Goal: Task Accomplishment & Management: Manage account settings

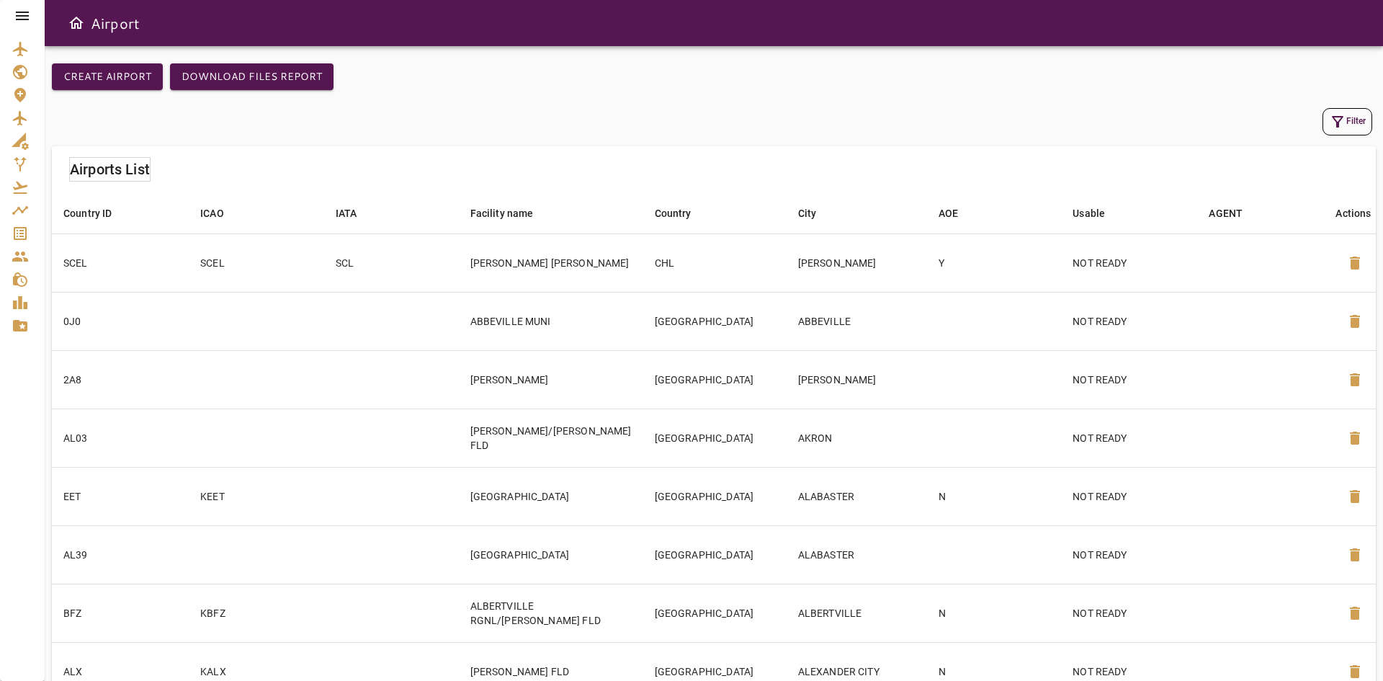
click at [20, 228] on icon "Service Orders" at bounding box center [20, 233] width 13 height 13
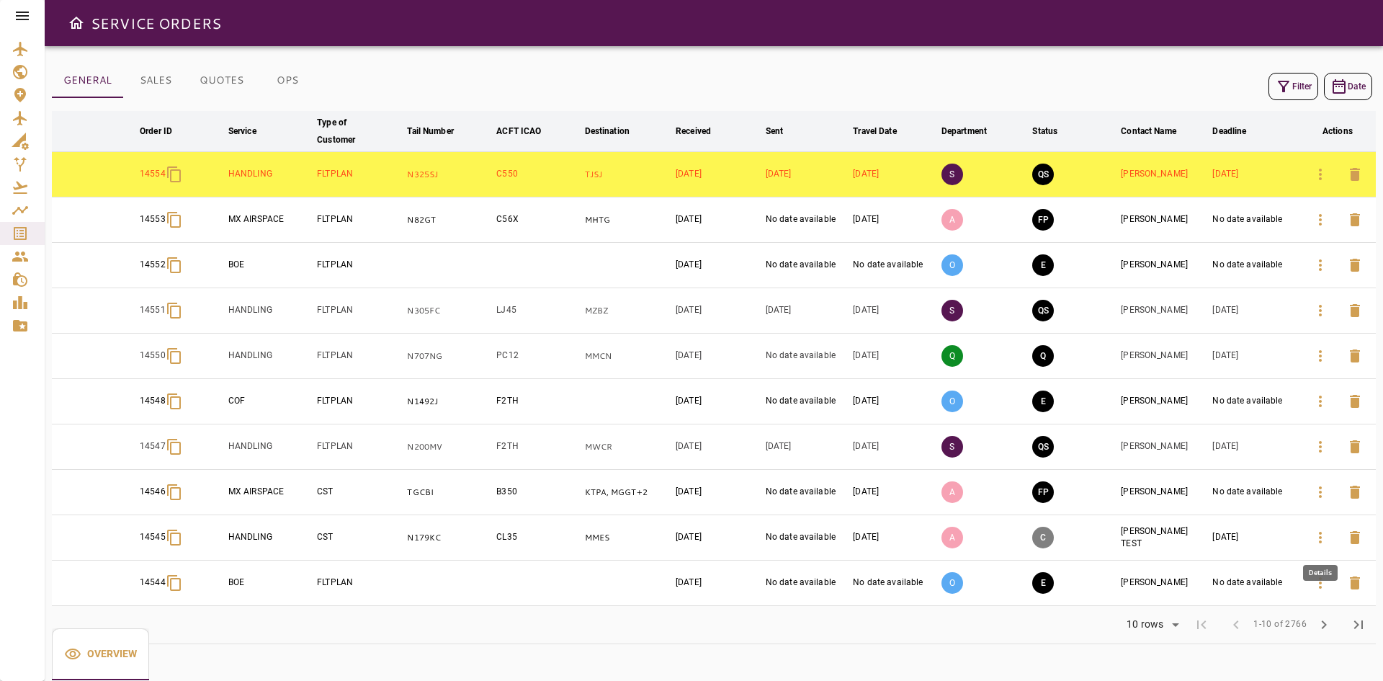
click at [1322, 535] on icon "button" at bounding box center [1320, 537] width 17 height 17
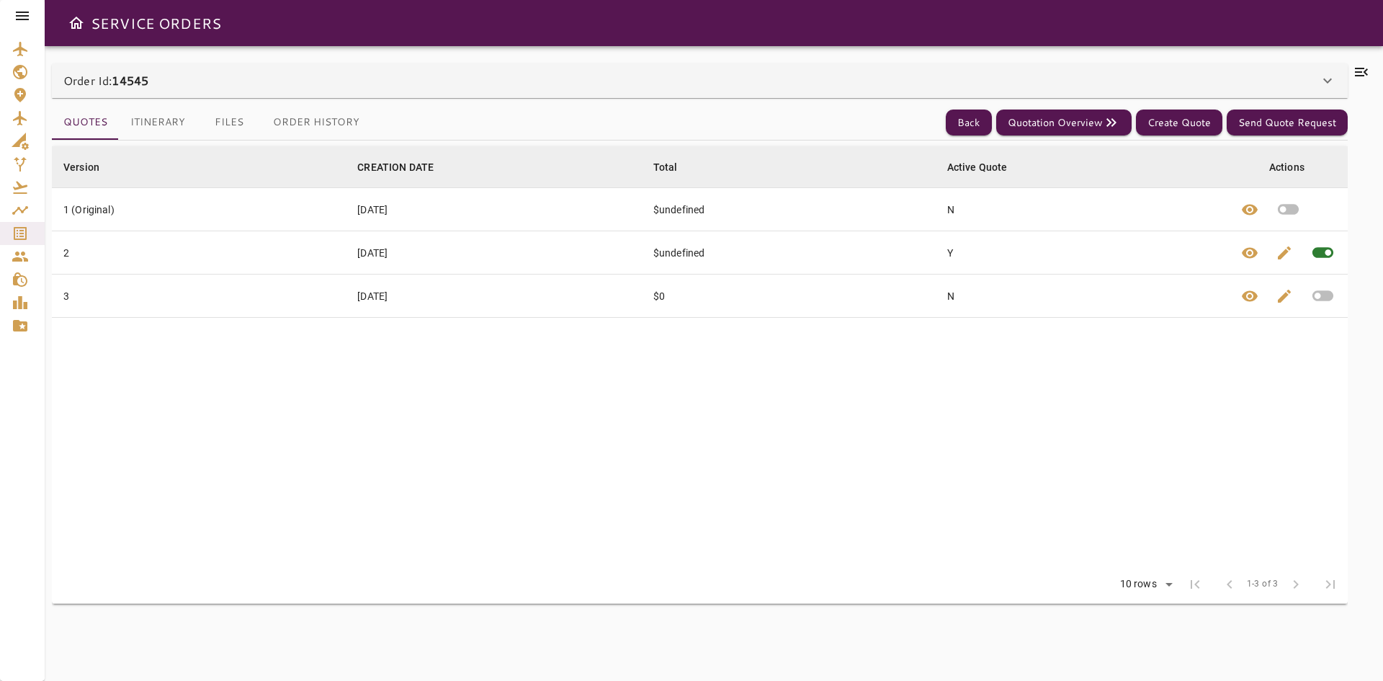
click at [199, 76] on div "Order Id: 14545" at bounding box center [691, 80] width 1256 height 17
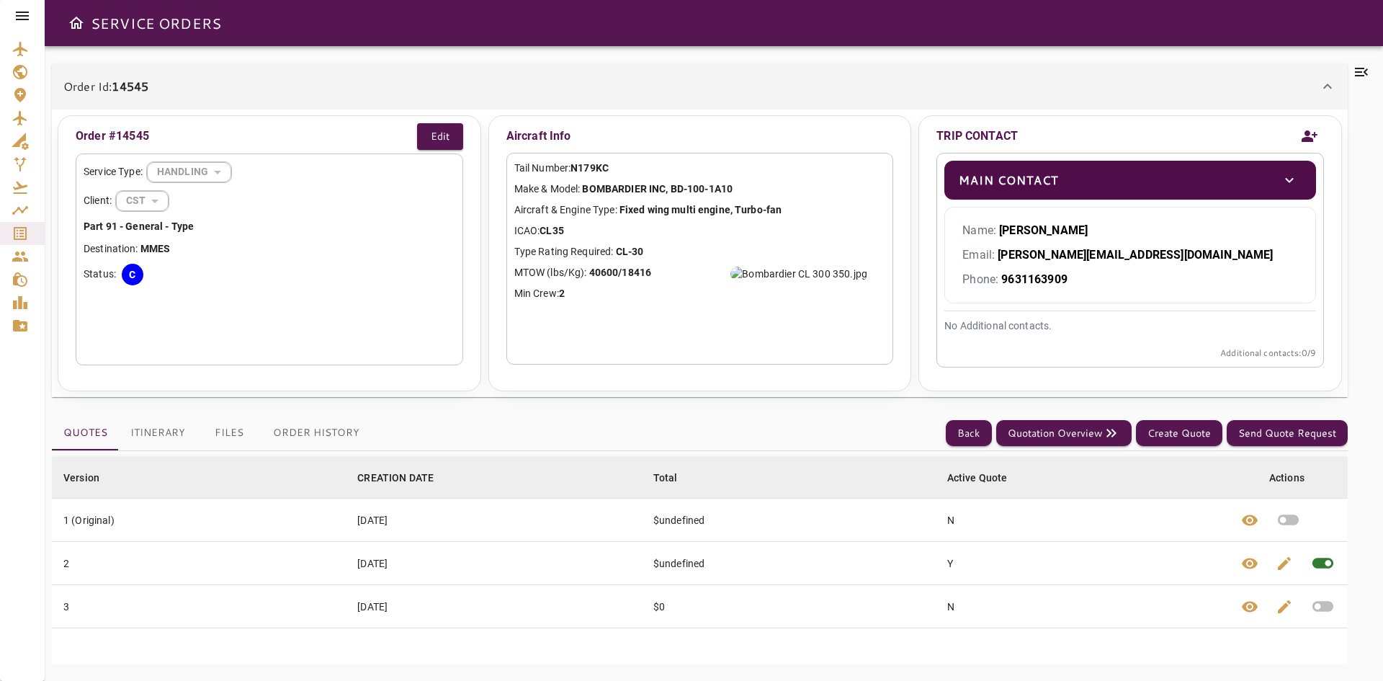
click at [200, 76] on div "Order Id: 14545" at bounding box center [700, 86] width 1296 height 46
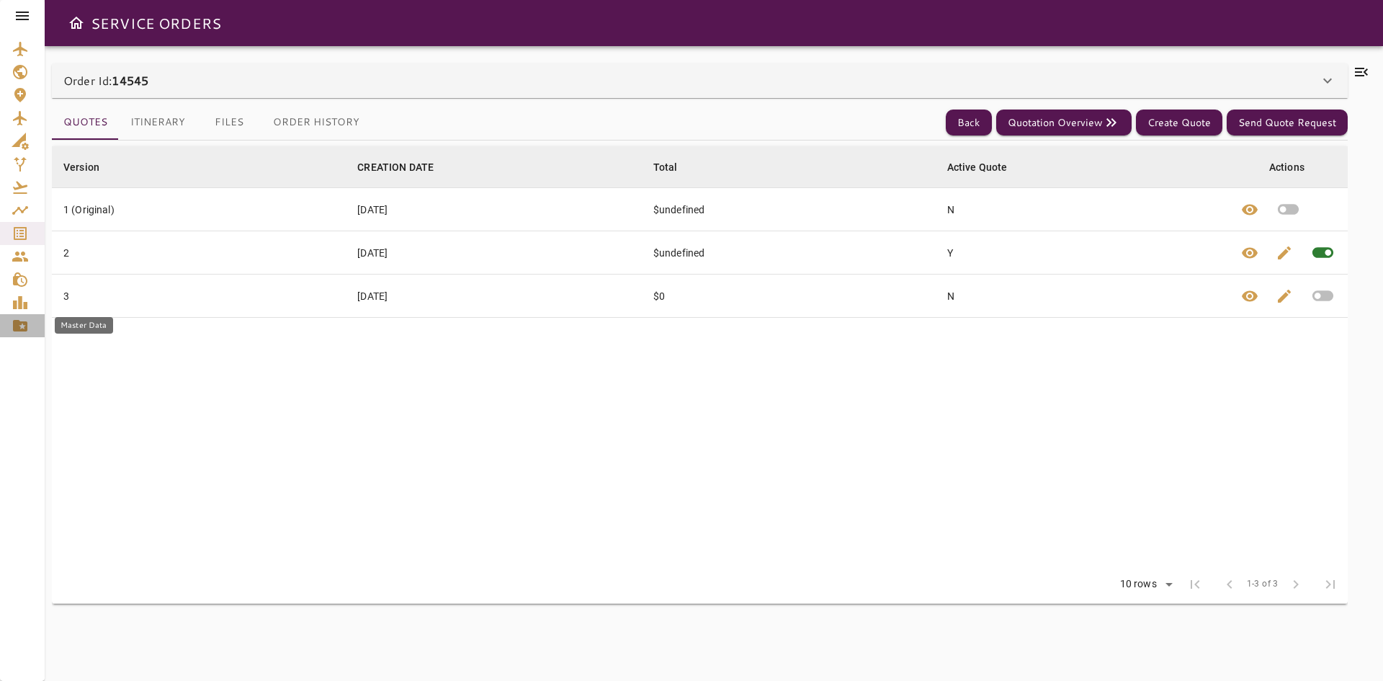
click at [23, 328] on icon "Master Data" at bounding box center [20, 325] width 17 height 17
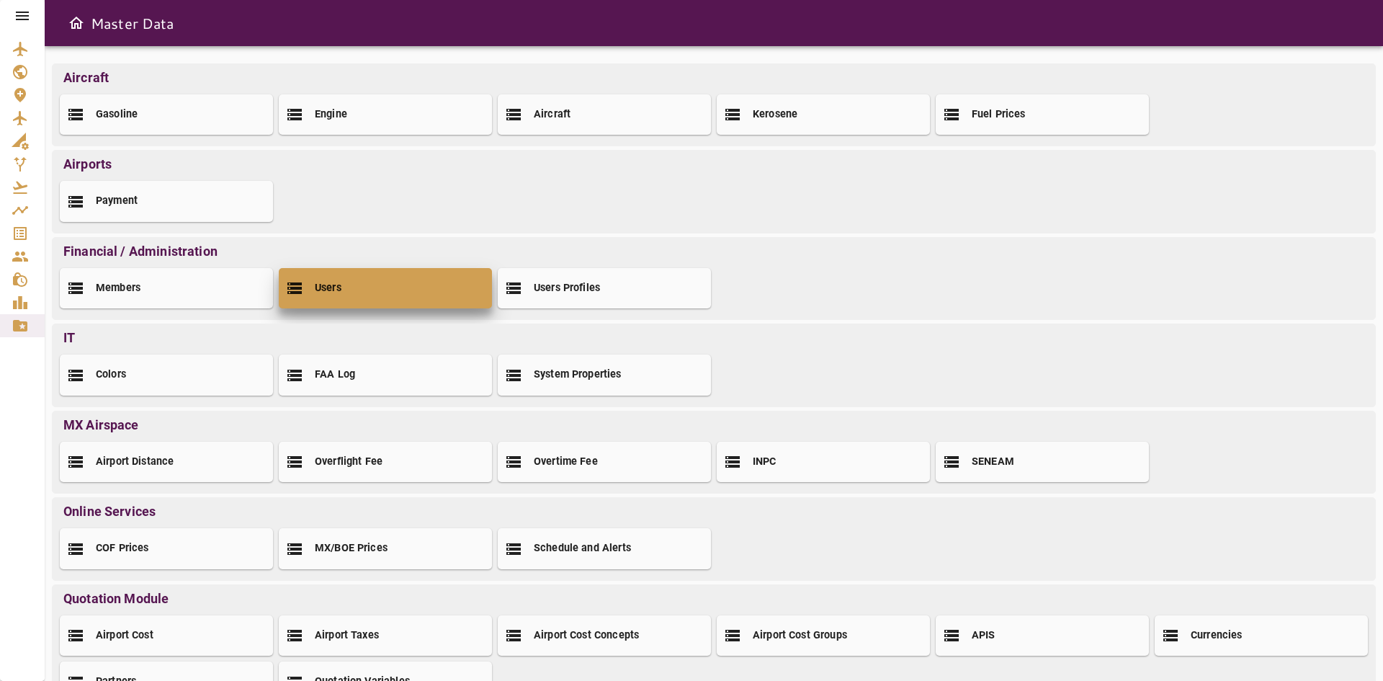
click at [339, 295] on h2 "Users" at bounding box center [328, 288] width 27 height 15
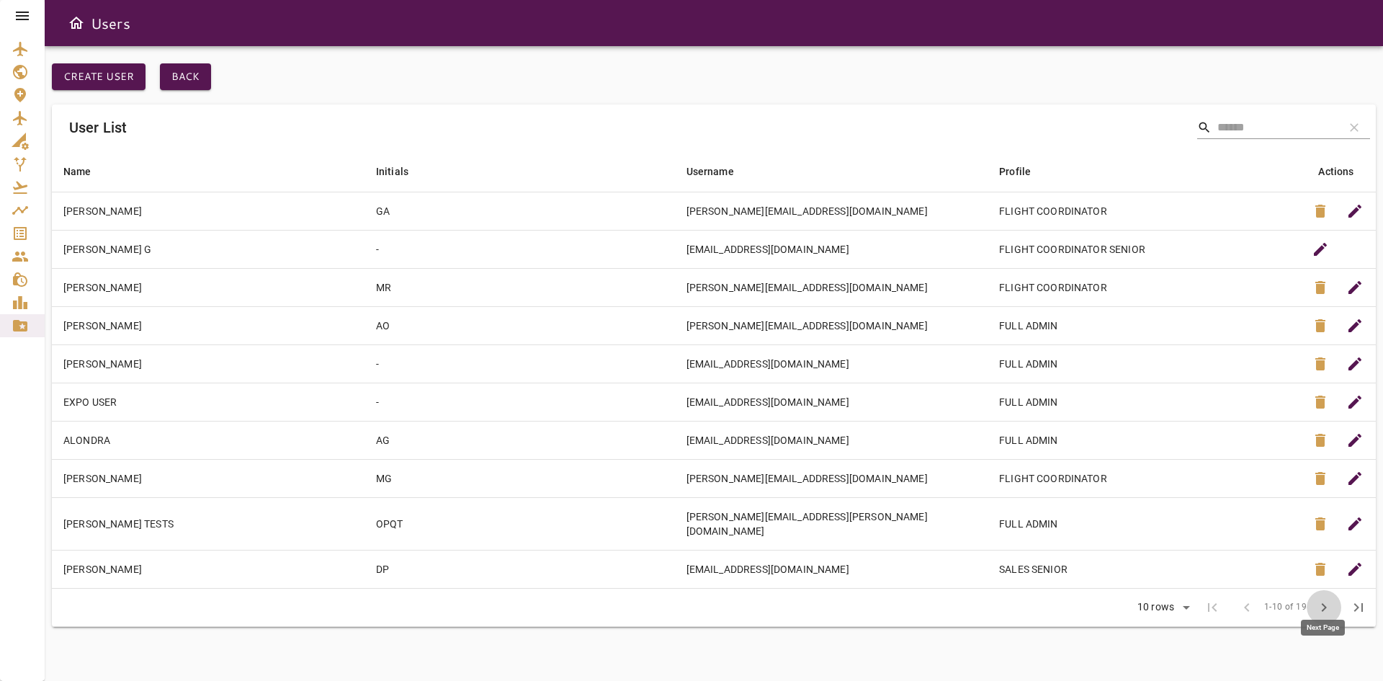
click at [1324, 599] on span "chevron_right" at bounding box center [1323, 607] width 17 height 17
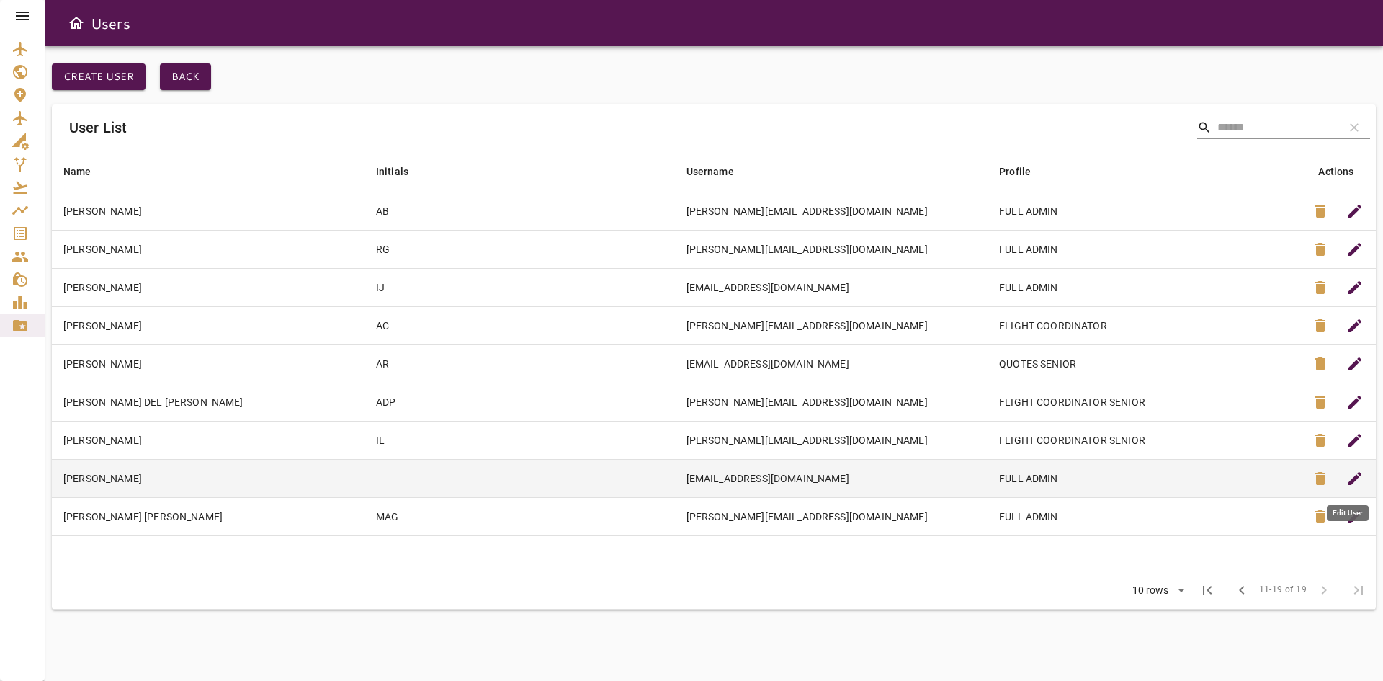
click at [1359, 473] on span "edit" at bounding box center [1354, 478] width 17 height 17
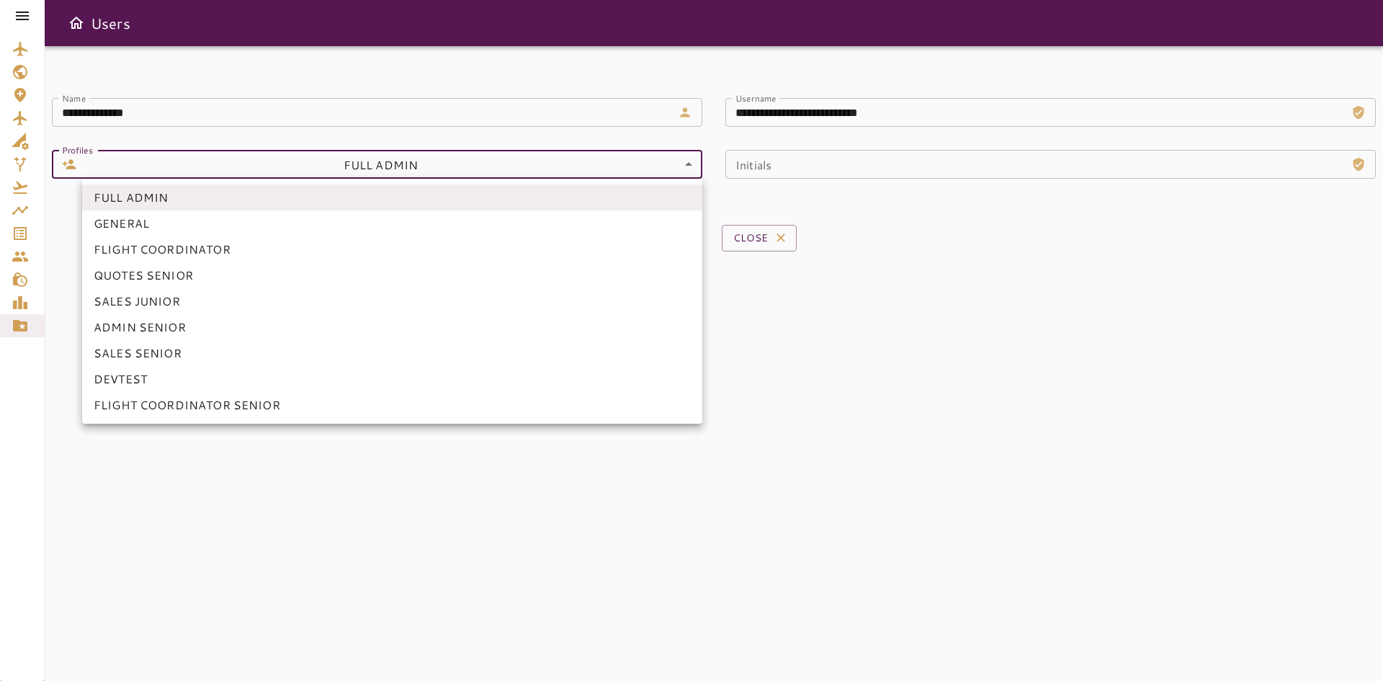
click at [339, 164] on body "**********" at bounding box center [691, 340] width 1383 height 681
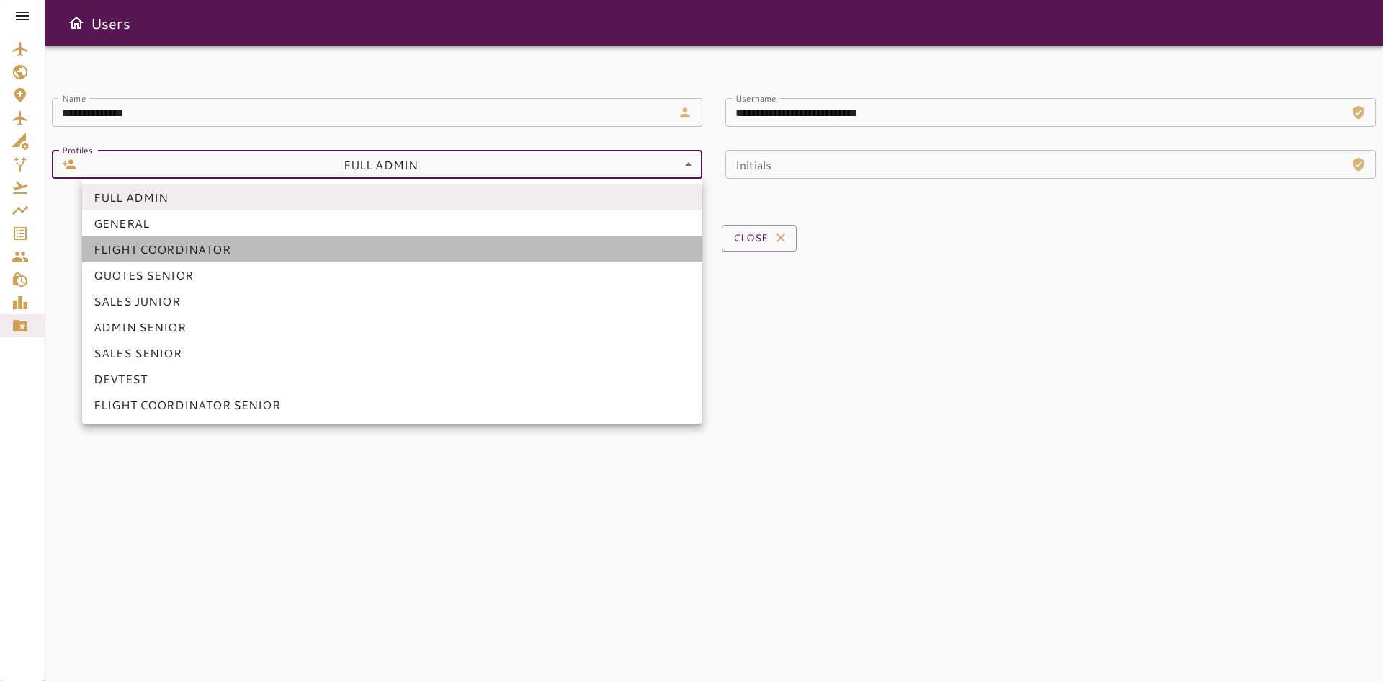
click at [219, 254] on li "FLIGHT COORDINATOR" at bounding box center [392, 249] width 620 height 26
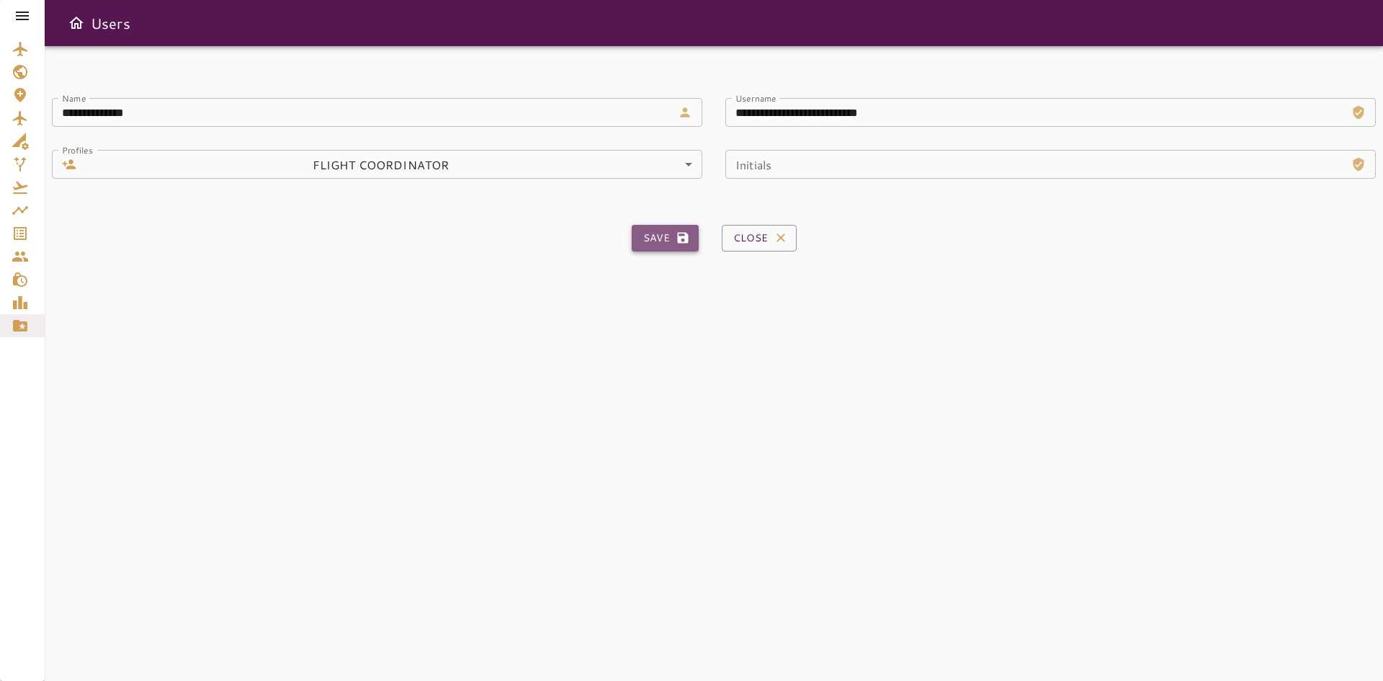
click at [649, 236] on button "Save" at bounding box center [665, 238] width 67 height 27
type input "*"
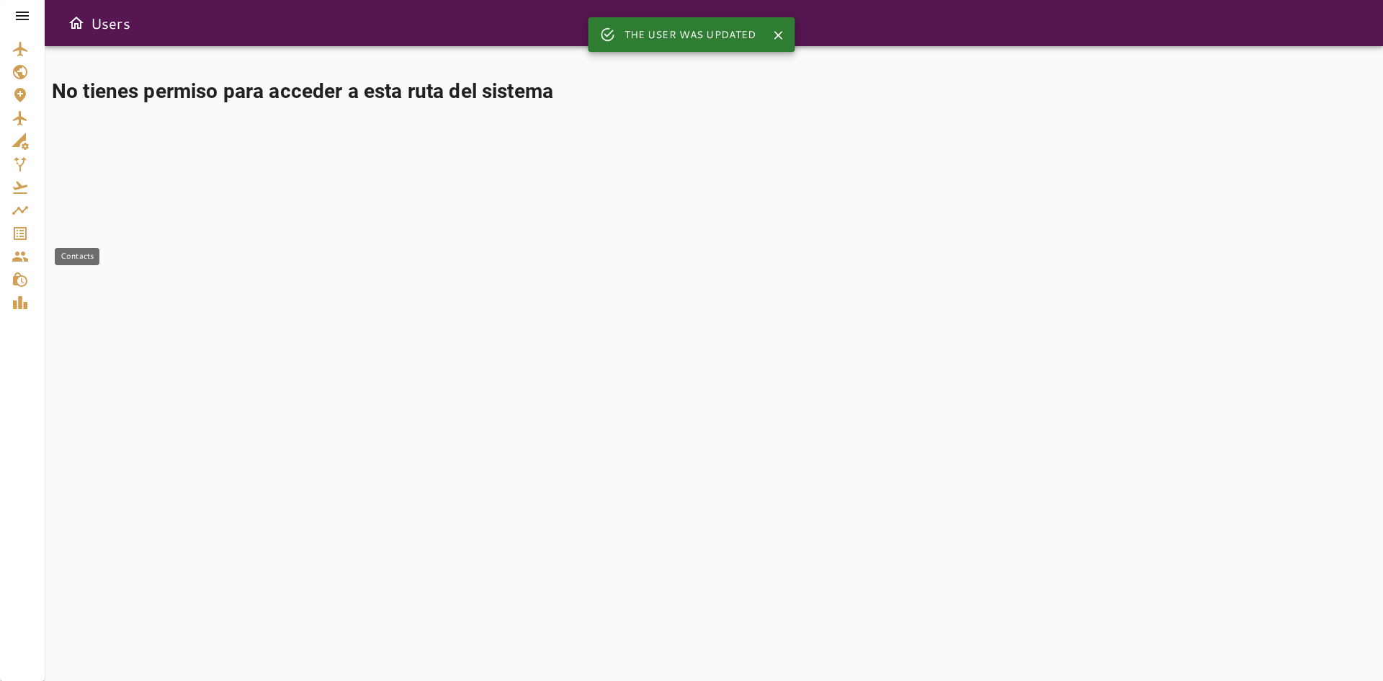
click at [12, 246] on link "Contacts" at bounding box center [22, 256] width 45 height 23
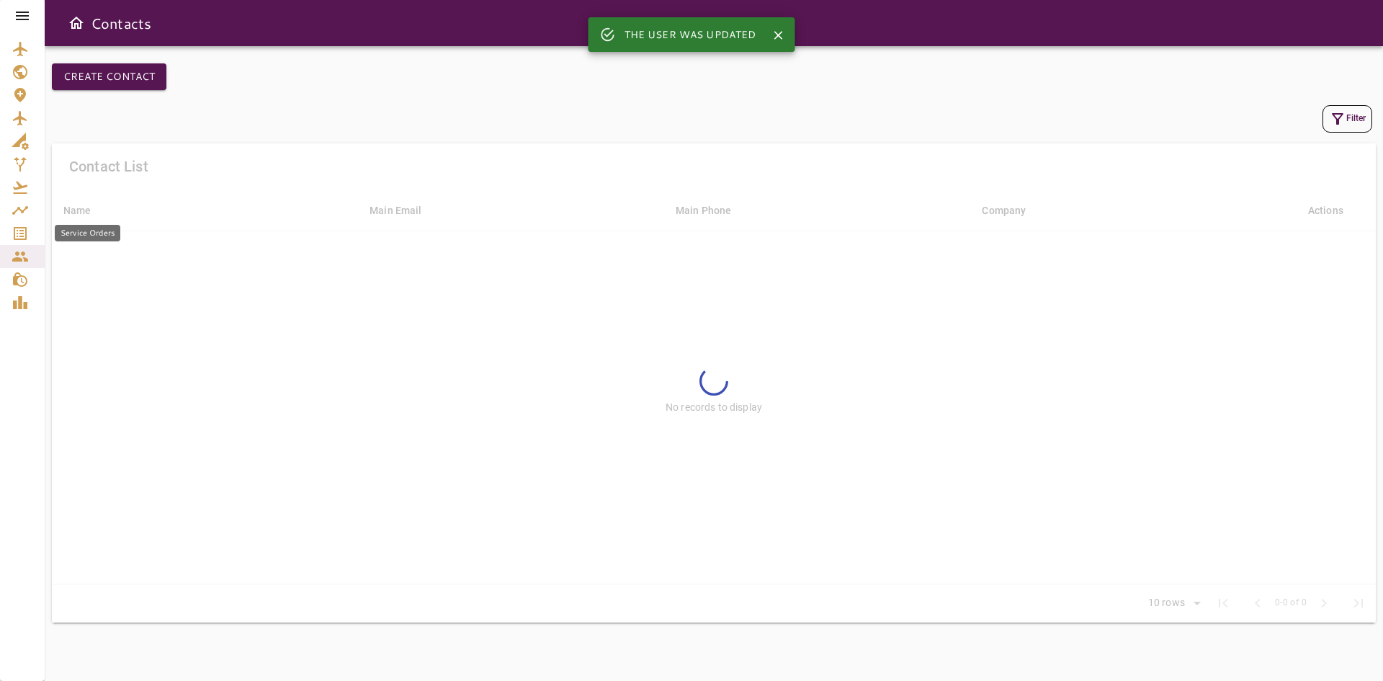
click at [17, 238] on icon "Service Orders" at bounding box center [20, 233] width 17 height 17
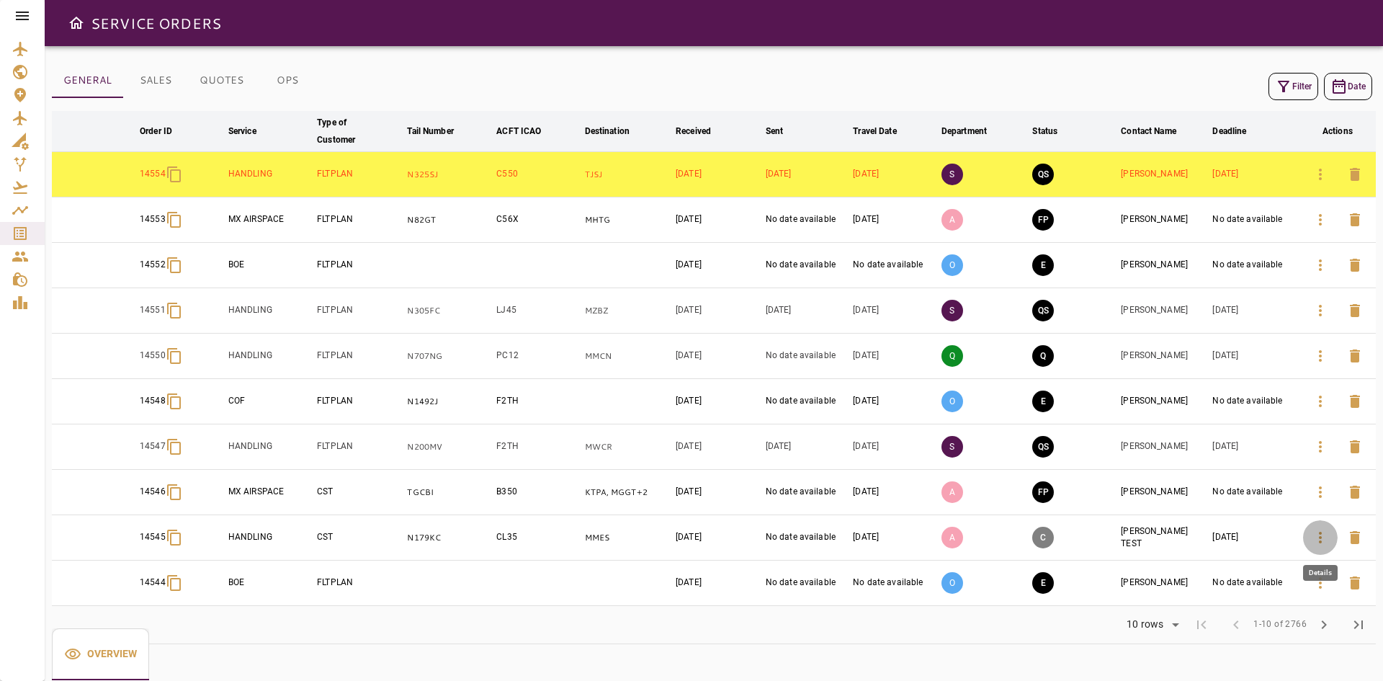
click at [1330, 532] on button "button" at bounding box center [1320, 537] width 35 height 35
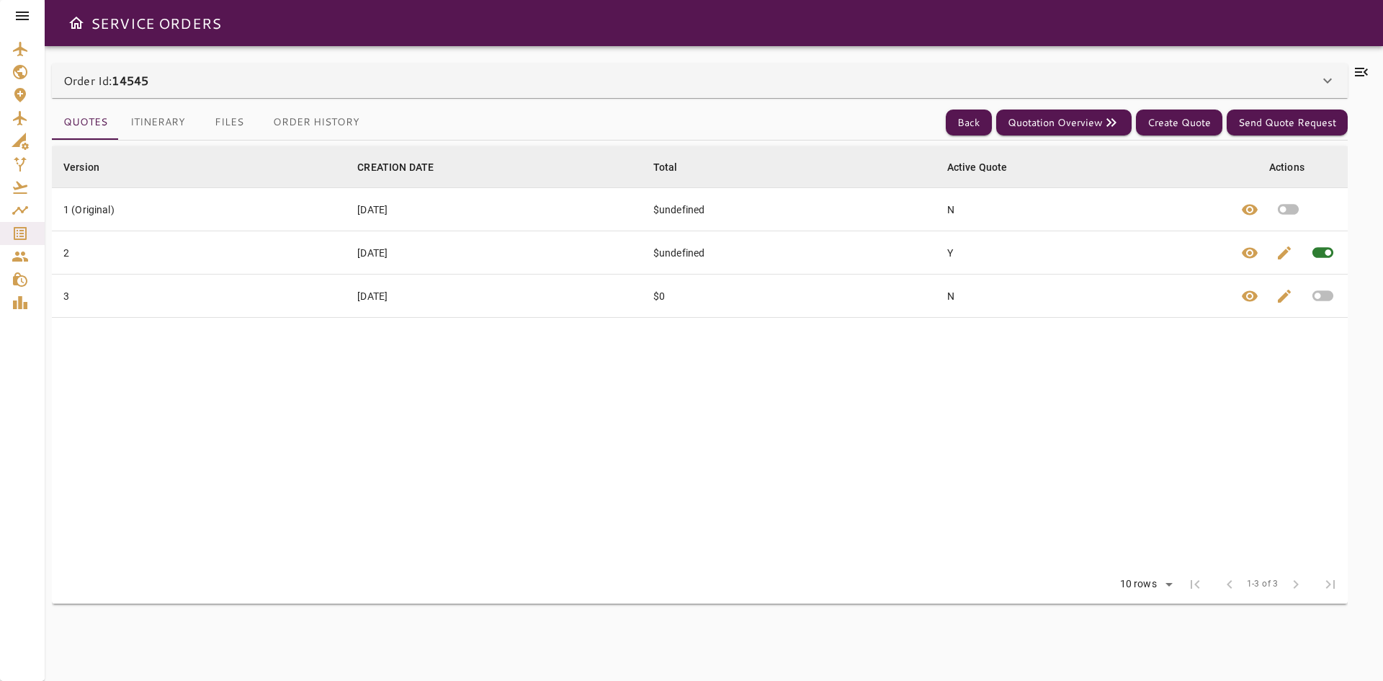
click at [164, 73] on div "Order Id: 14545" at bounding box center [691, 80] width 1256 height 17
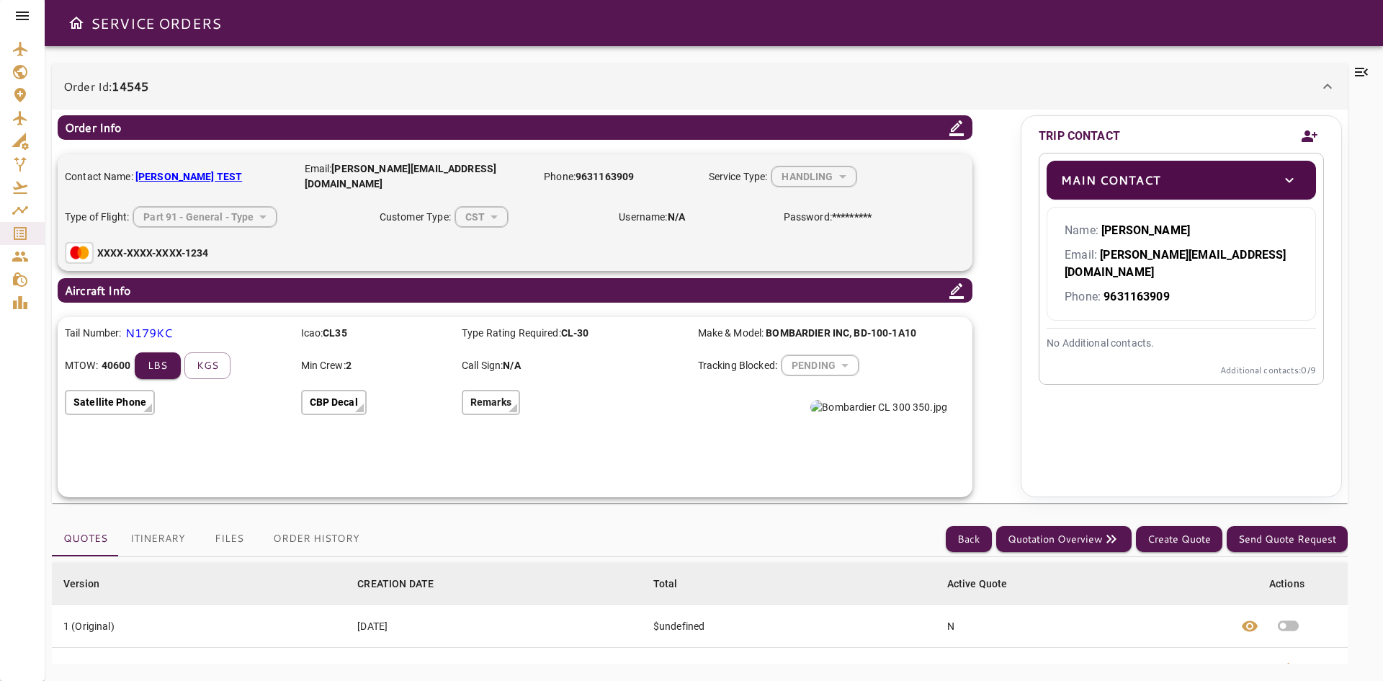
click at [959, 283] on icon at bounding box center [956, 291] width 14 height 16
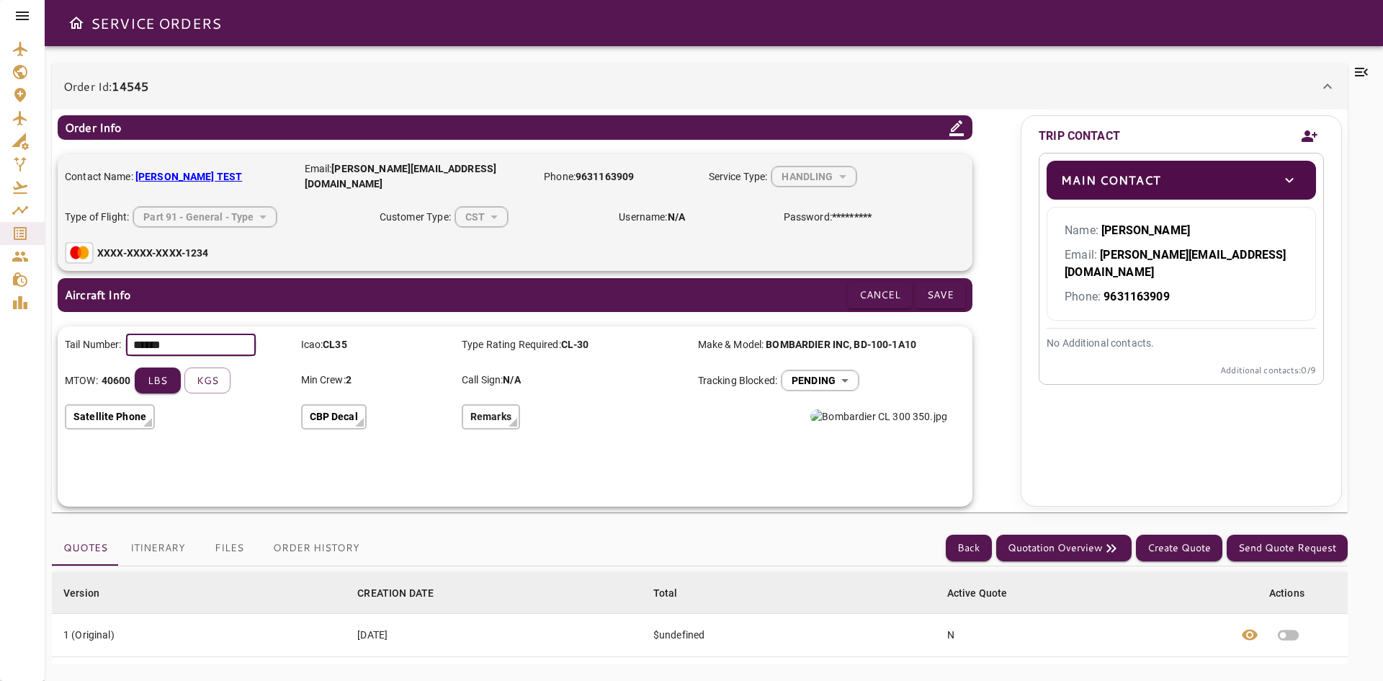
drag, startPoint x: 205, startPoint y: 336, endPoint x: 105, endPoint y: 334, distance: 99.4
click at [105, 334] on div "Tail Number: ****** ​" at bounding box center [177, 345] width 225 height 23
type input "******"
click at [939, 293] on button "Save" at bounding box center [941, 295] width 50 height 27
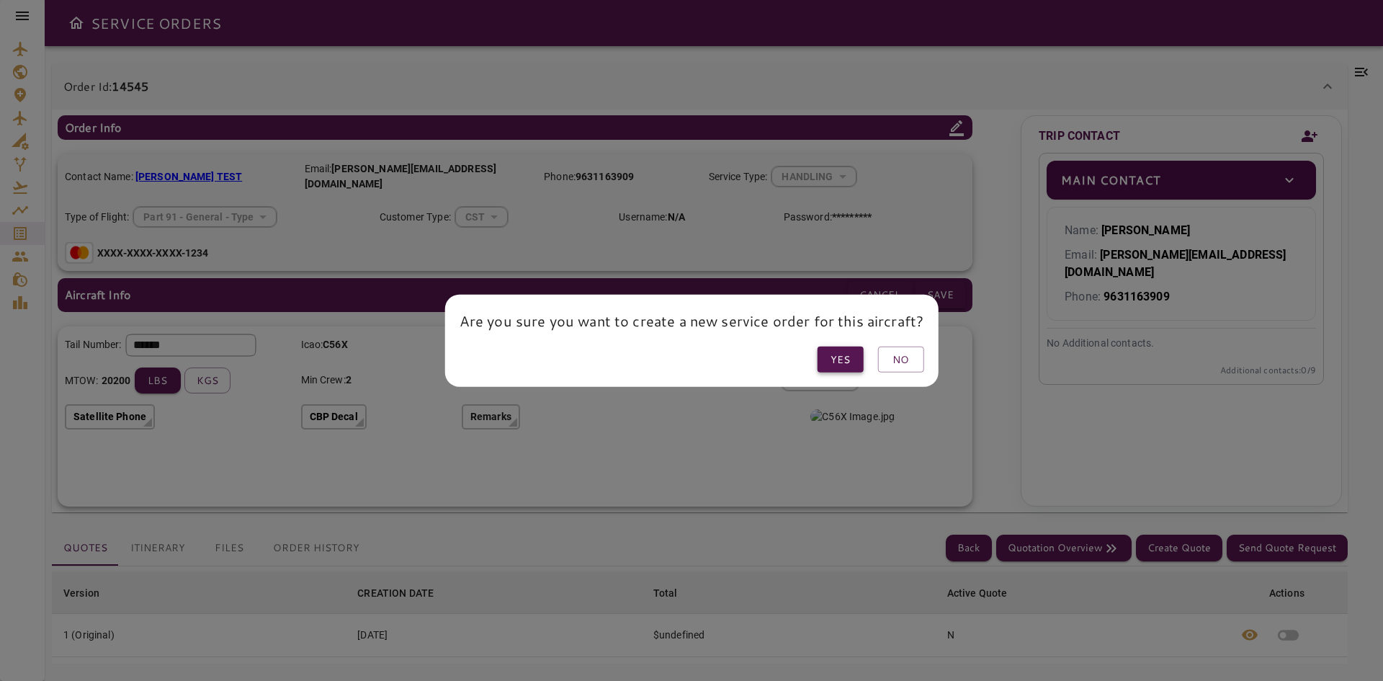
click at [844, 352] on button "Yes" at bounding box center [840, 359] width 46 height 27
